Goal: Information Seeking & Learning: Learn about a topic

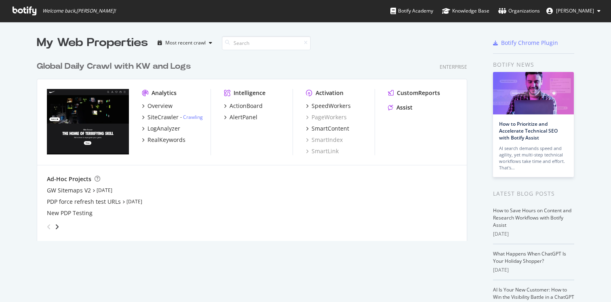
scroll to position [302, 611]
click at [143, 115] on icon "grid" at bounding box center [143, 117] width 2 height 4
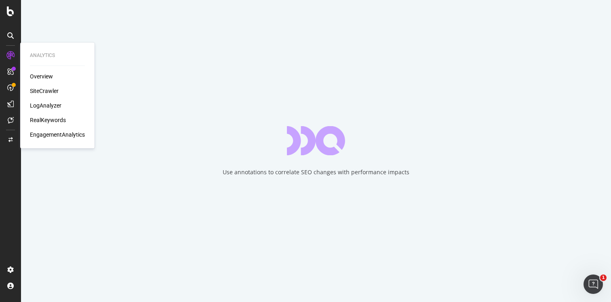
click at [38, 78] on div "Overview" at bounding box center [41, 76] width 23 height 8
click at [48, 93] on div "SiteCrawler" at bounding box center [44, 91] width 29 height 8
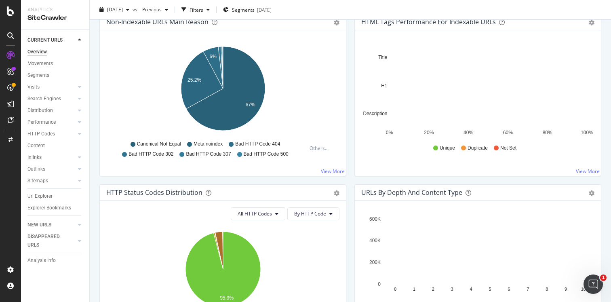
scroll to position [279, 0]
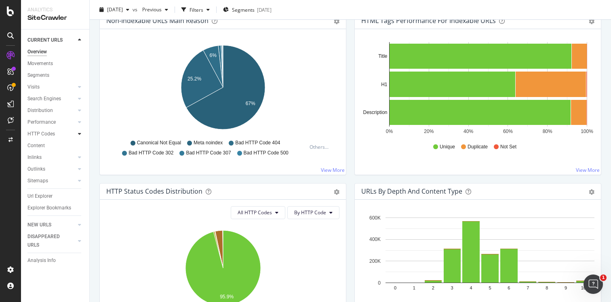
click at [80, 134] on icon at bounding box center [79, 133] width 3 height 5
